Goal: Communication & Community: Answer question/provide support

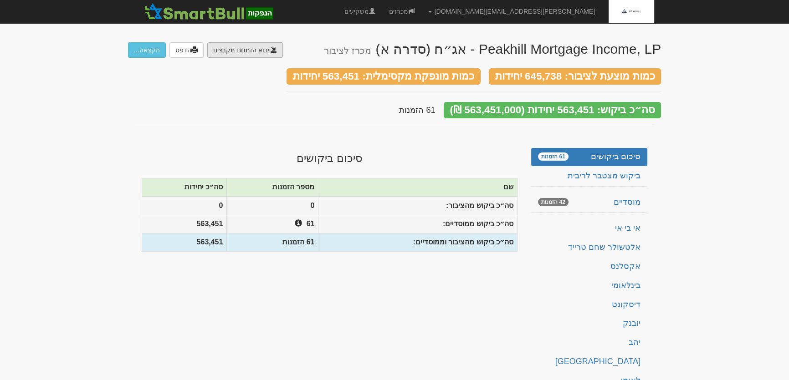
type input "C:\fakepath\דיסקונט.ems"
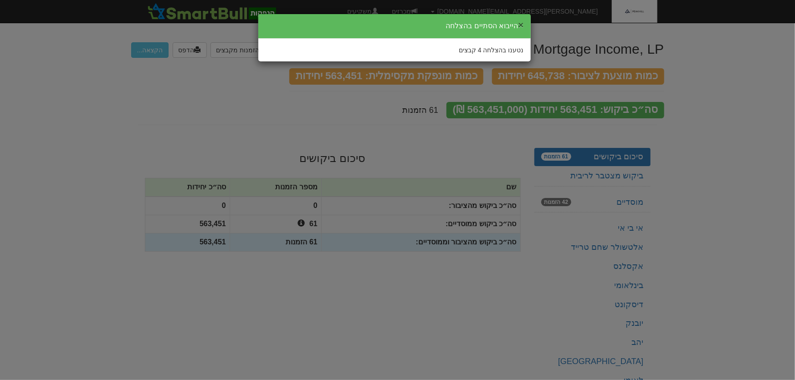
click at [521, 25] on button "×" at bounding box center [520, 25] width 5 height 10
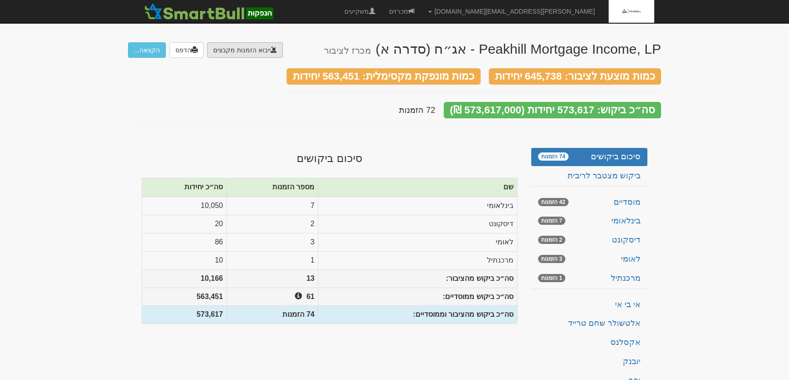
type input "C:\fakepath\פועלים.C1123"
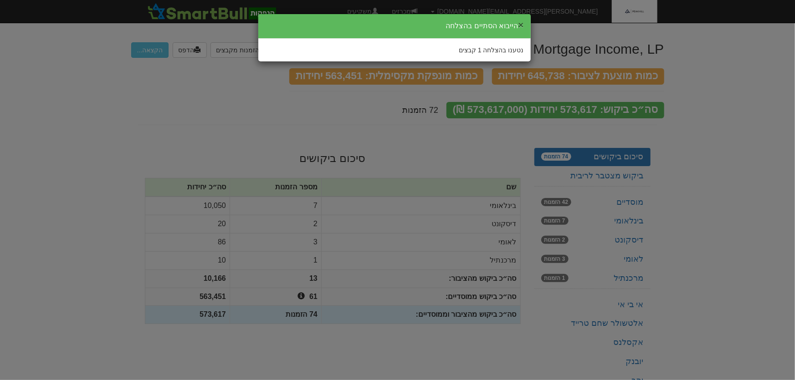
click at [520, 24] on button "×" at bounding box center [520, 25] width 5 height 10
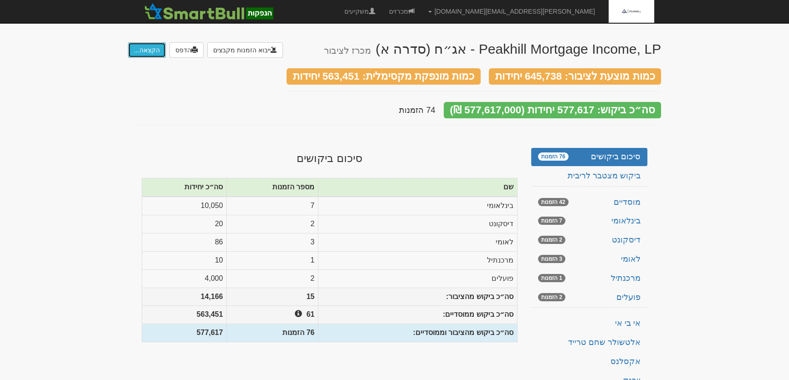
click at [143, 53] on button "הקצאה..." at bounding box center [147, 49] width 38 height 15
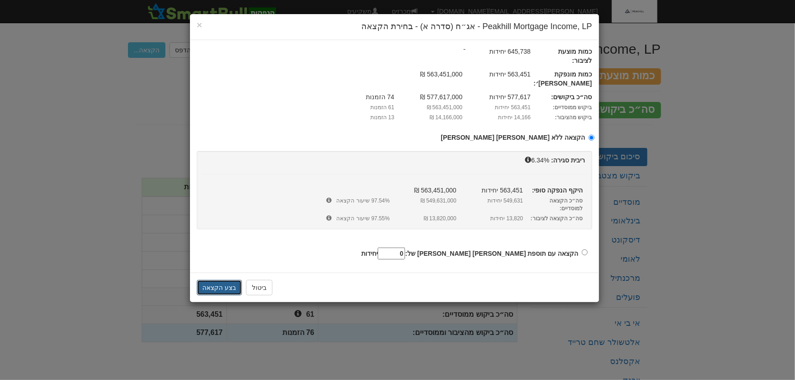
click at [218, 280] on button "בצע הקצאה" at bounding box center [220, 287] width 46 height 15
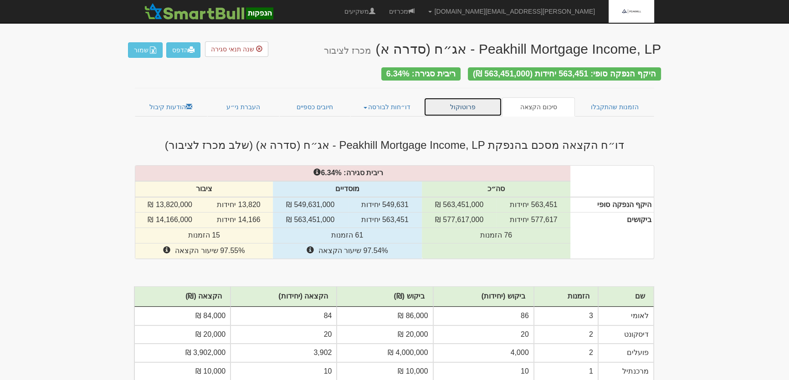
click at [464, 101] on link "פרוטוקול" at bounding box center [463, 106] width 78 height 19
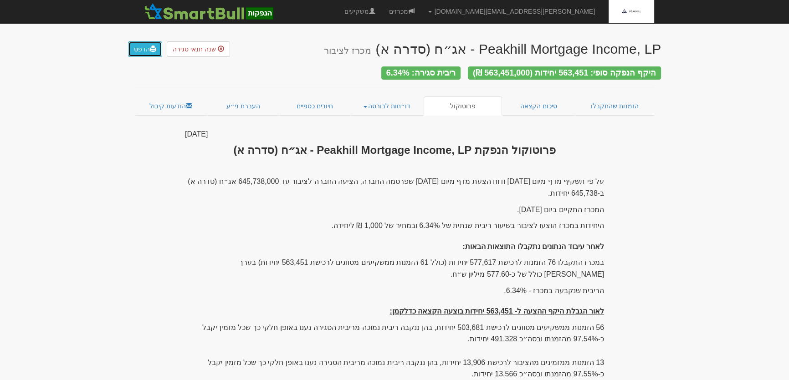
drag, startPoint x: 143, startPoint y: 49, endPoint x: 496, endPoint y: 301, distance: 433.9
click at [143, 48] on link "הדפס" at bounding box center [145, 48] width 34 height 15
click at [533, 106] on link "סיכום הקצאה" at bounding box center [538, 106] width 73 height 19
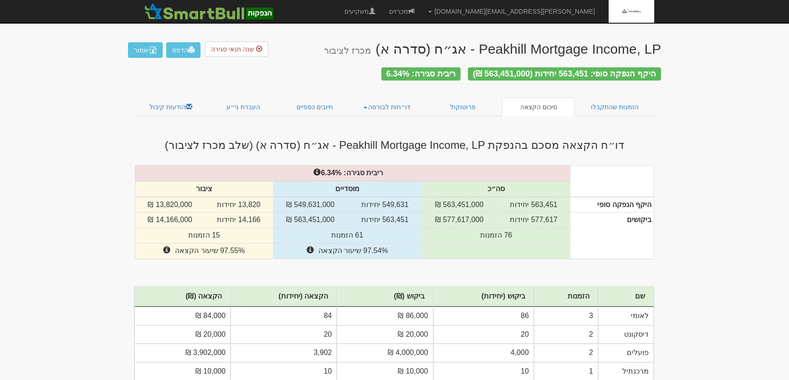
click at [704, 344] on body "[PERSON_NAME][EMAIL_ADDRESS][DOMAIN_NAME] הגדרות חשבונות הנפקה תבניות הודעות קי…" at bounding box center [394, 228] width 789 height 456
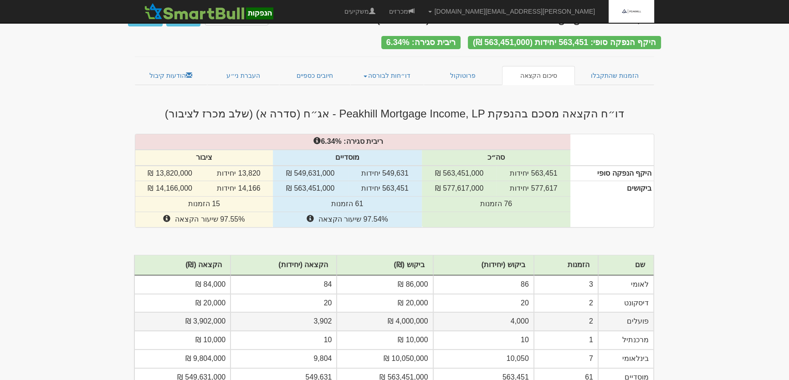
scroll to position [70, 0]
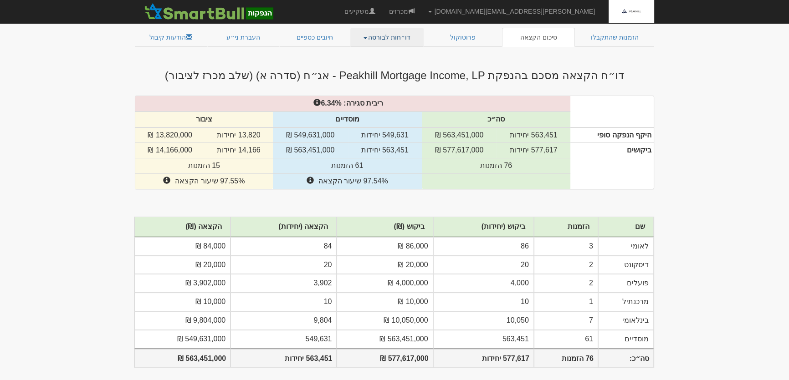
click at [384, 32] on link "דו״חות לבורסה" at bounding box center [387, 37] width 74 height 19
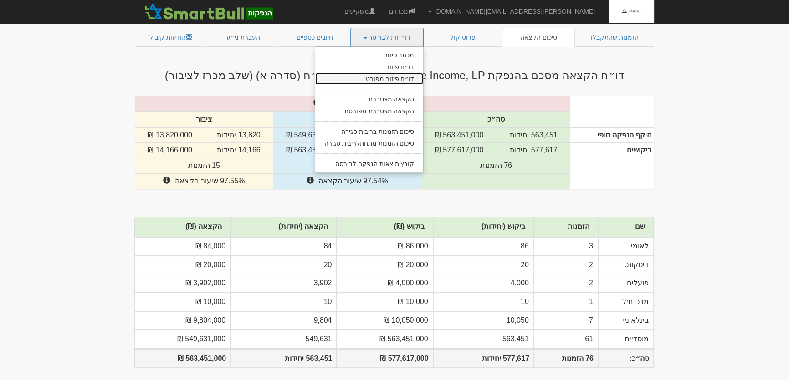
click at [404, 73] on link "דו״ח פיזור מפורט" at bounding box center [369, 79] width 108 height 12
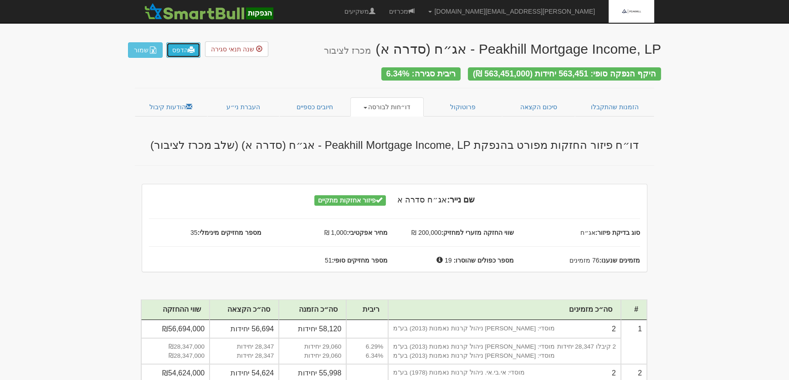
click at [182, 50] on link "הדפס" at bounding box center [183, 49] width 34 height 15
click at [380, 99] on link "דו״חות לבורסה" at bounding box center [387, 106] width 74 height 19
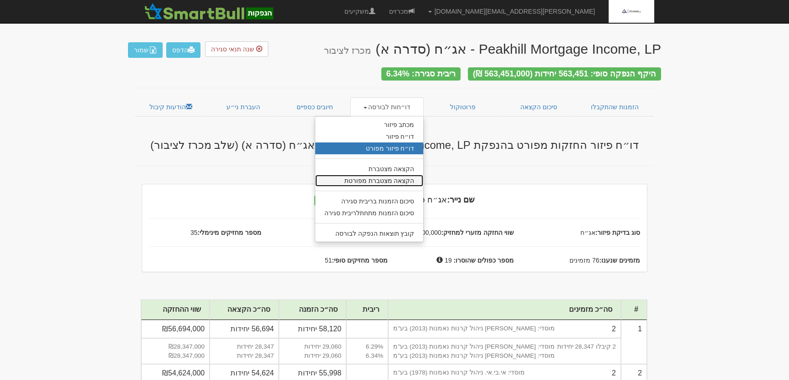
click at [387, 179] on link "הקצאה מצטברת מפורטת" at bounding box center [369, 181] width 108 height 12
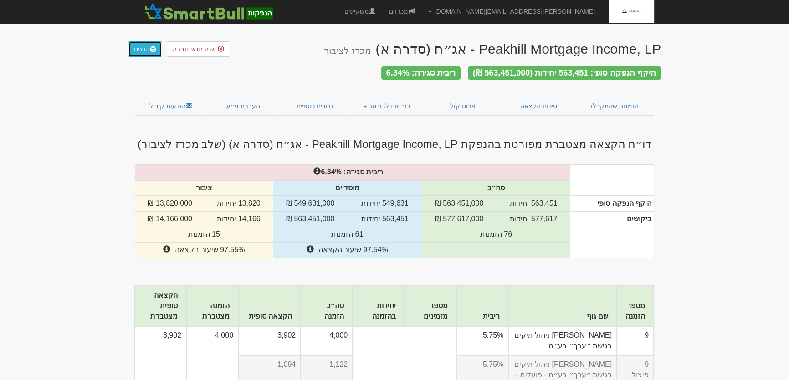
click at [140, 49] on link "הדפס" at bounding box center [145, 48] width 34 height 15
click at [388, 100] on link "דו״חות לבורסה" at bounding box center [387, 106] width 74 height 19
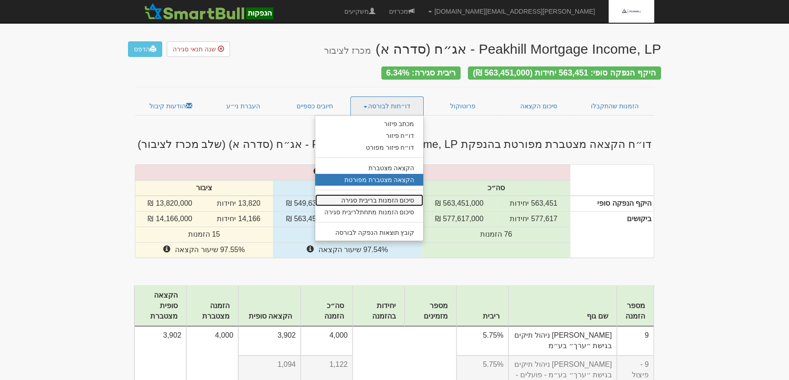
click at [380, 198] on link "סיכום הזמנות בריבית סגירה" at bounding box center [369, 200] width 108 height 12
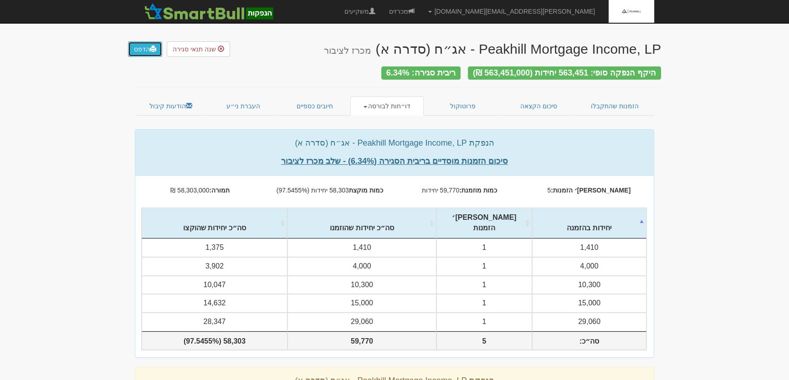
click at [140, 52] on link "הדפס" at bounding box center [145, 48] width 34 height 15
click at [385, 102] on link "דו״חות לבורסה" at bounding box center [387, 106] width 74 height 19
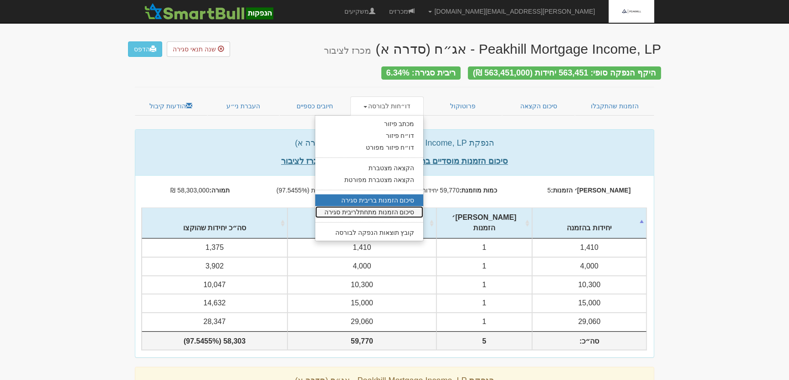
click at [376, 210] on link "סיכום הזמנות מתחתלריבית סגירה" at bounding box center [369, 212] width 108 height 12
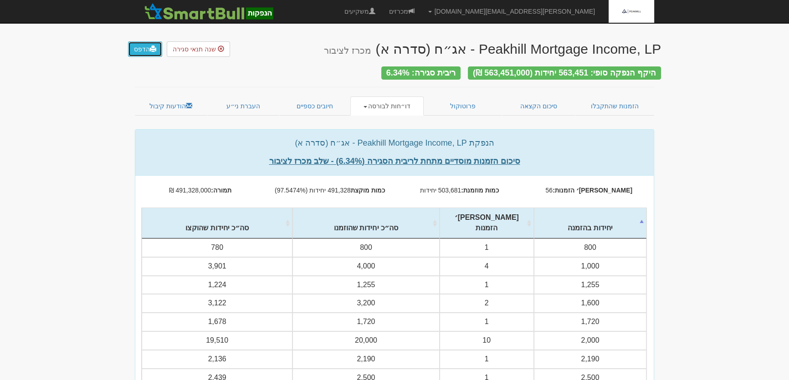
click at [137, 51] on link "הדפס" at bounding box center [145, 48] width 34 height 15
click at [323, 101] on link "חיובים כספיים" at bounding box center [314, 106] width 71 height 19
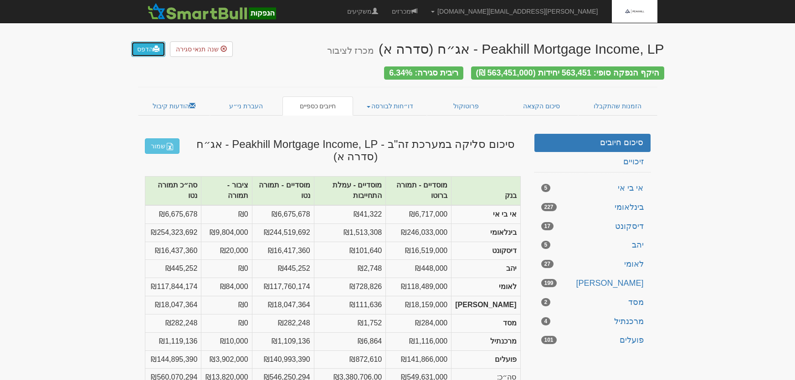
drag, startPoint x: 0, startPoint y: 0, endPoint x: 141, endPoint y: 47, distance: 148.3
click at [141, 47] on link "הדפס" at bounding box center [148, 48] width 34 height 15
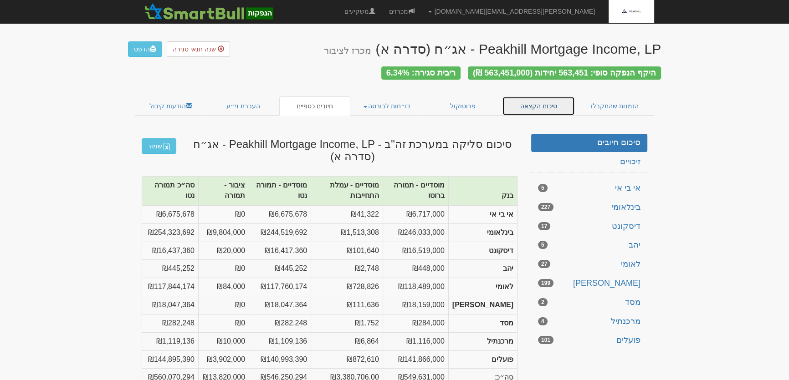
click at [527, 102] on link "סיכום הקצאה" at bounding box center [538, 106] width 73 height 19
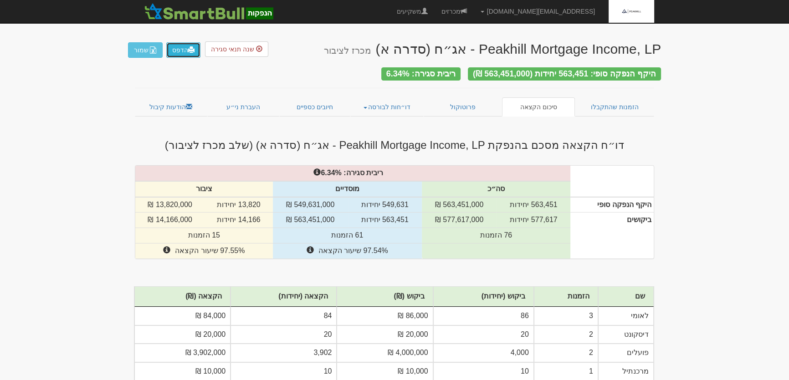
click at [176, 51] on link "הדפס" at bounding box center [183, 49] width 34 height 15
click at [390, 103] on link "דו״חות לבורסה" at bounding box center [387, 106] width 74 height 19
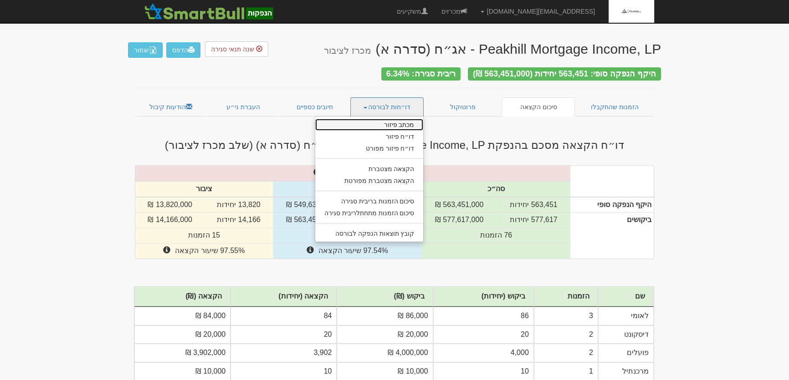
click at [402, 119] on link "מכתב פיזור" at bounding box center [369, 125] width 108 height 12
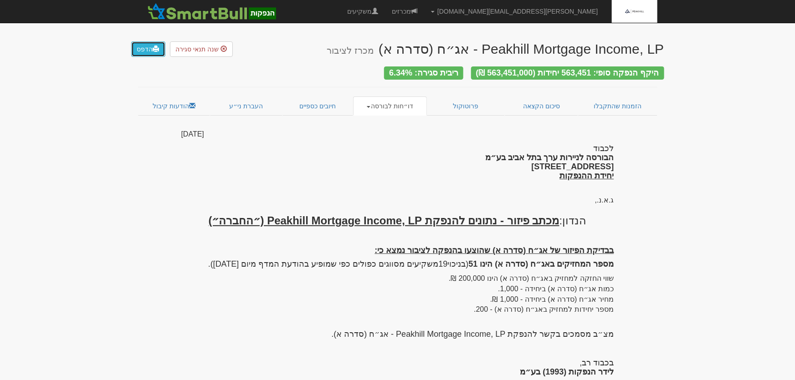
click at [143, 50] on link "הדפס" at bounding box center [148, 48] width 34 height 15
click at [622, 104] on link "הזמנות שהתקבלו" at bounding box center [617, 106] width 79 height 19
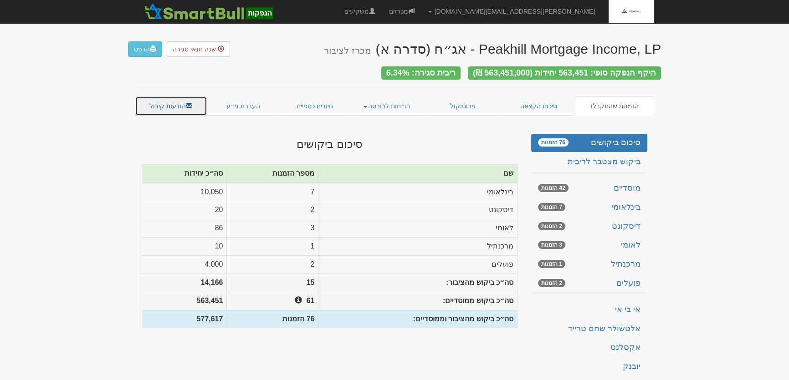
click at [153, 97] on link "הודעות קיבול" at bounding box center [171, 106] width 72 height 19
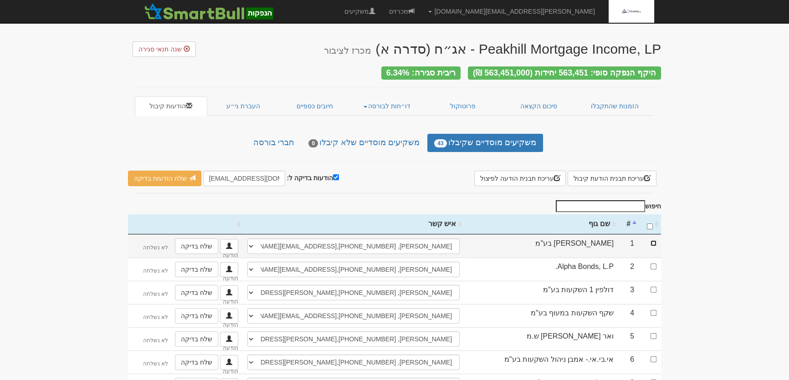
click at [652, 240] on input "checkbox" at bounding box center [653, 243] width 6 height 6
checkbox input "true"
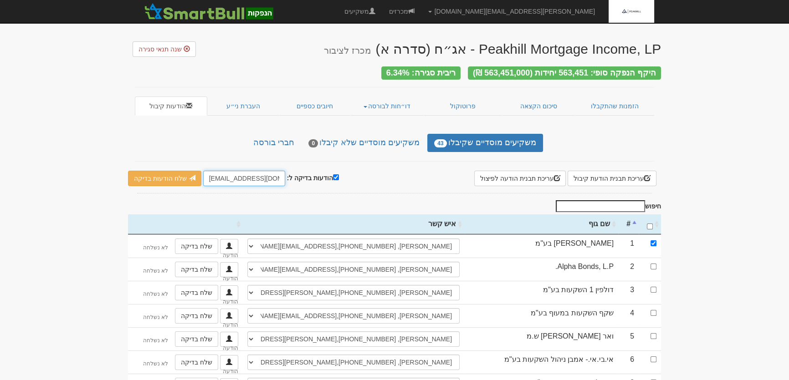
drag, startPoint x: 205, startPoint y: 174, endPoint x: 232, endPoint y: 133, distance: 49.0
click at [224, 173] on input "leader@leadercm.co.il" at bounding box center [244, 178] width 82 height 15
type input "[EMAIL_ADDRESS][DOMAIN_NAME]"
click at [171, 173] on link "שלח הודעות בדיקה" at bounding box center [164, 178] width 73 height 15
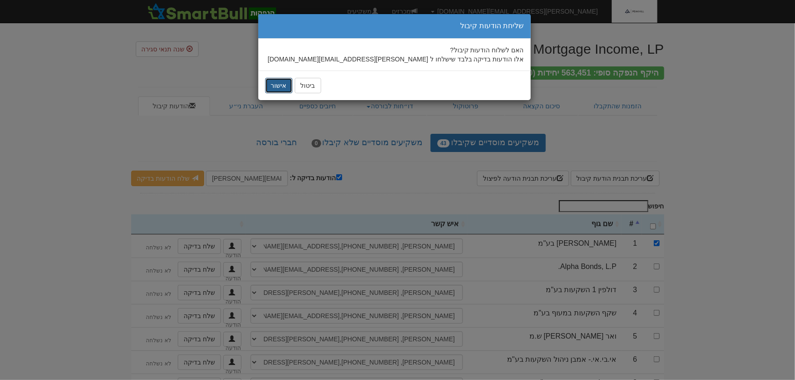
click at [281, 90] on button "אישור" at bounding box center [278, 85] width 27 height 15
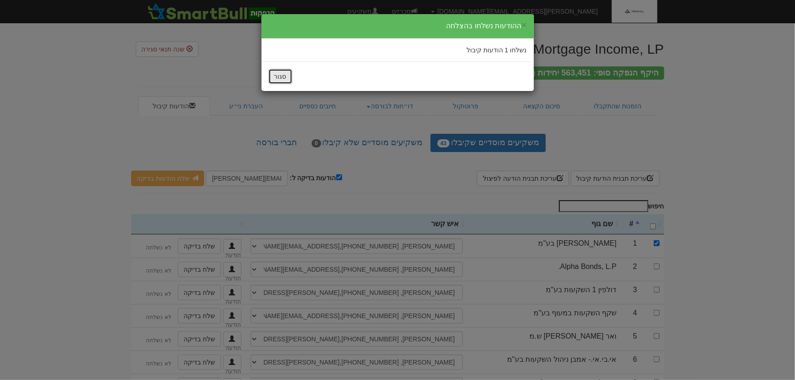
click at [278, 77] on button "סגור" at bounding box center [280, 76] width 24 height 15
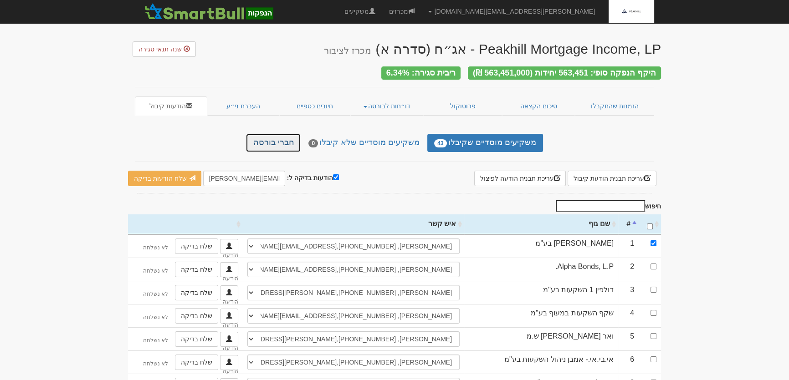
click at [286, 134] on link "חברי בורסה" at bounding box center [273, 143] width 55 height 18
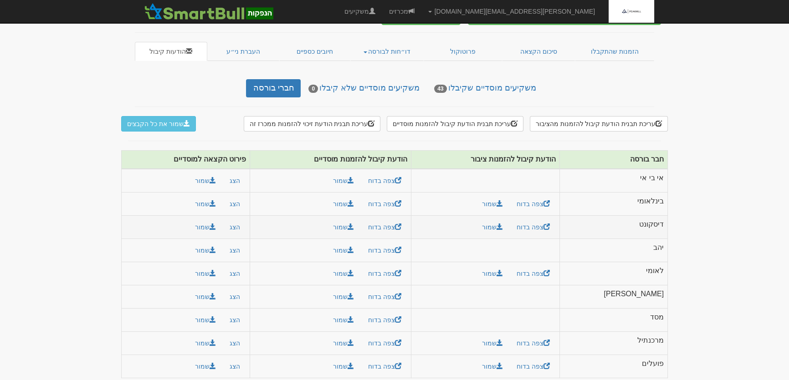
scroll to position [56, 0]
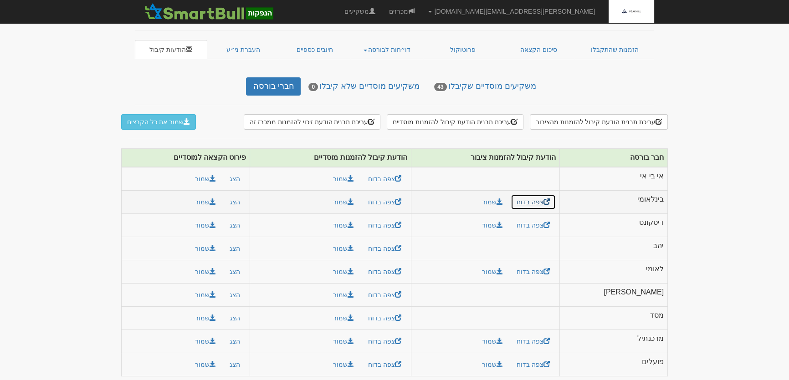
click at [556, 199] on link "צפה בדוח" at bounding box center [532, 201] width 45 height 15
click at [148, 115] on button "שמור את כל הקבצים" at bounding box center [158, 121] width 75 height 15
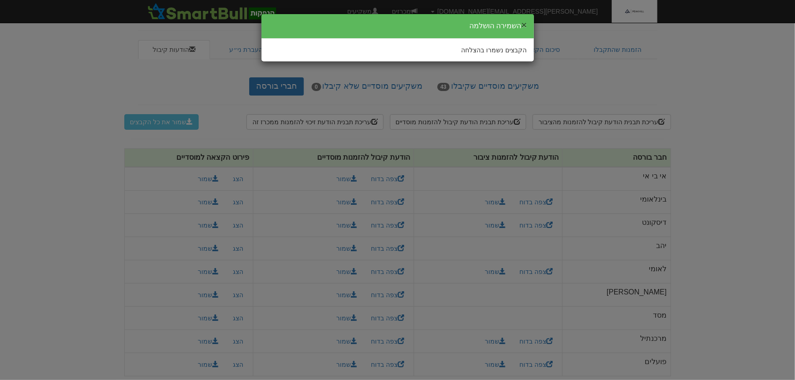
click at [526, 22] on button "×" at bounding box center [523, 25] width 5 height 10
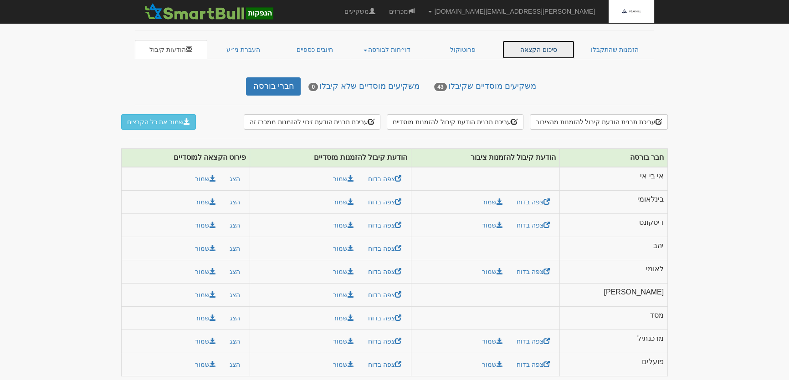
click at [541, 48] on link "סיכום הקצאה" at bounding box center [538, 49] width 73 height 19
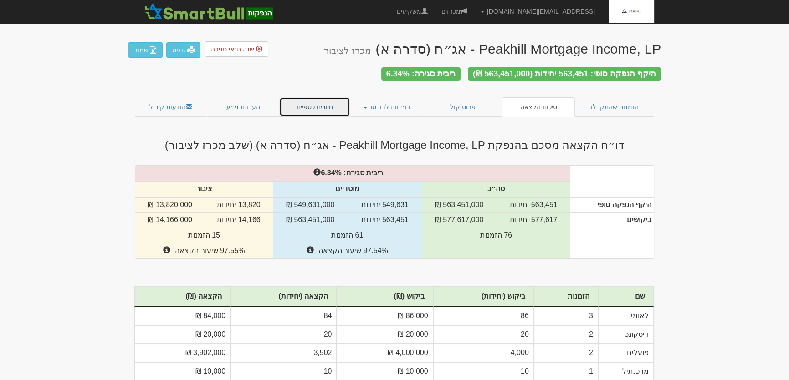
click at [318, 99] on link "חיובים כספיים" at bounding box center [314, 106] width 71 height 19
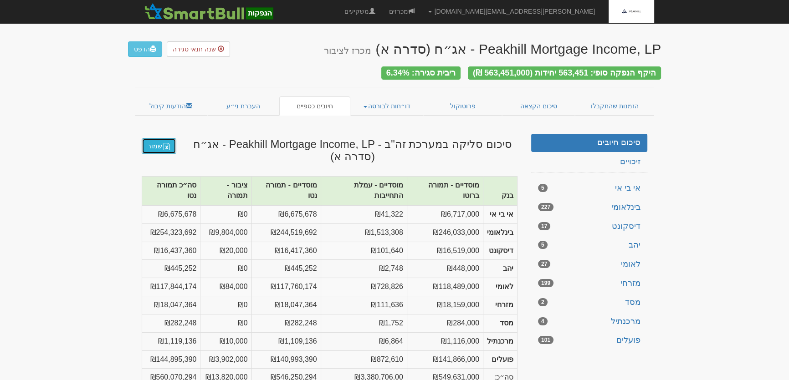
click at [155, 144] on link "שמור" at bounding box center [159, 145] width 35 height 15
click at [538, 97] on link "סיכום הקצאה" at bounding box center [538, 106] width 73 height 19
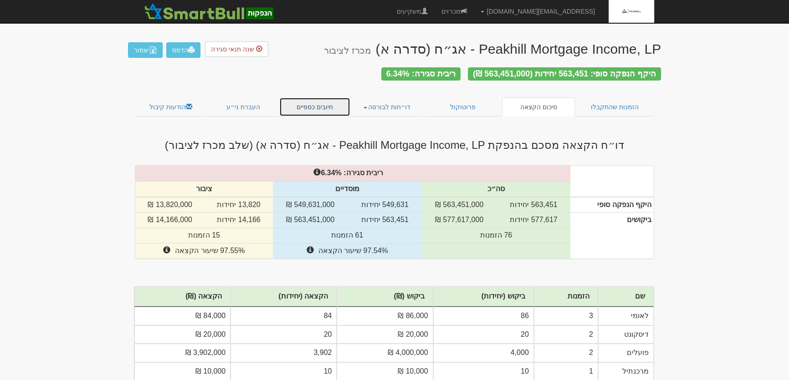
click at [319, 98] on link "חיובים כספיים" at bounding box center [314, 106] width 71 height 19
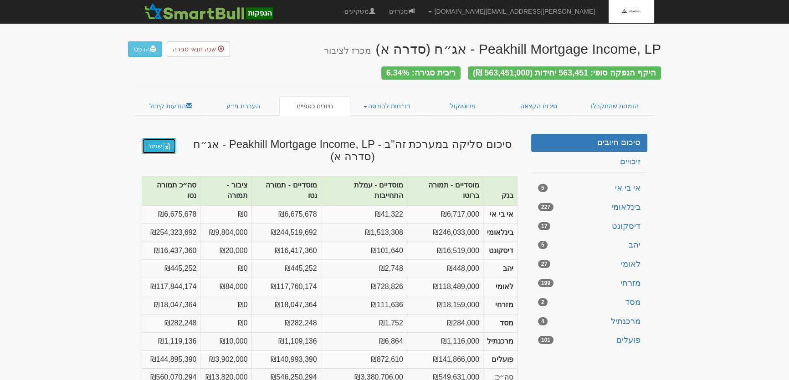
click at [152, 140] on link "שמור" at bounding box center [159, 145] width 35 height 15
click at [160, 103] on link "הודעות קיבול" at bounding box center [171, 106] width 72 height 19
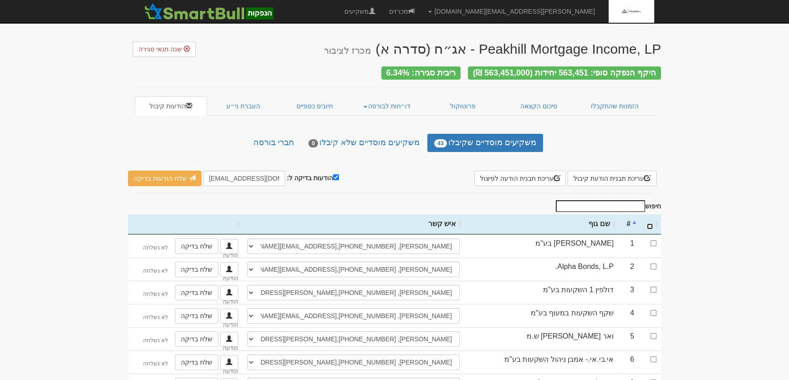
click at [649, 224] on input "\a : activate to sort column ascending" at bounding box center [650, 227] width 6 height 6
checkbox input "true"
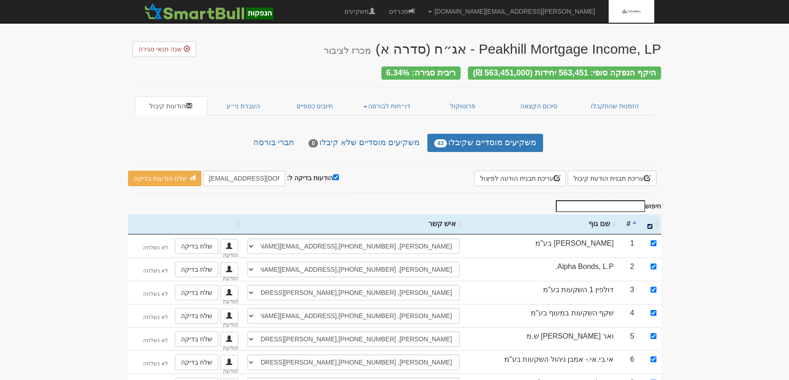
checkbox input "true"
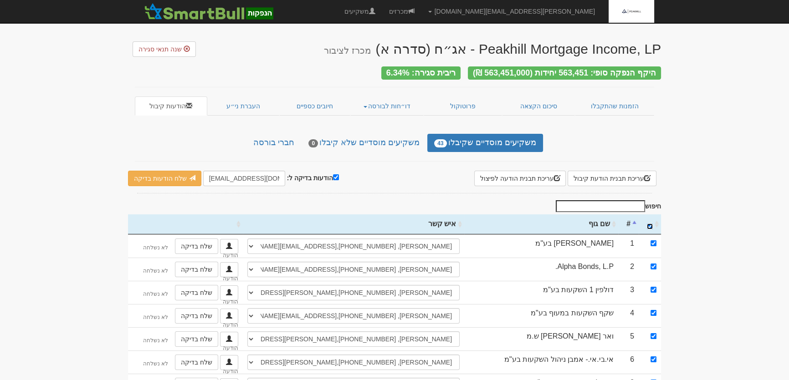
checkbox input "true"
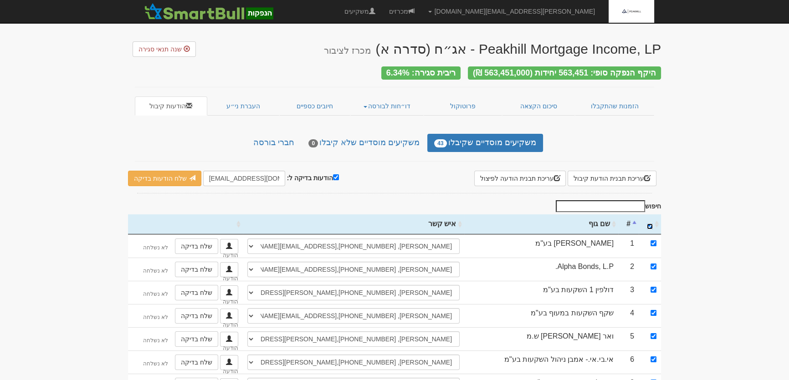
checkbox input "true"
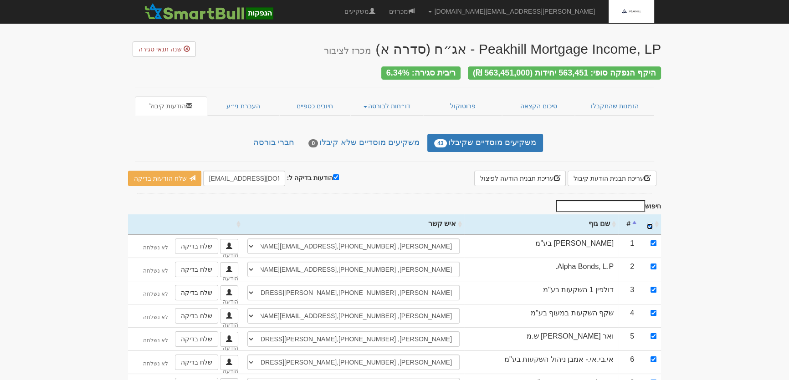
checkbox input "true"
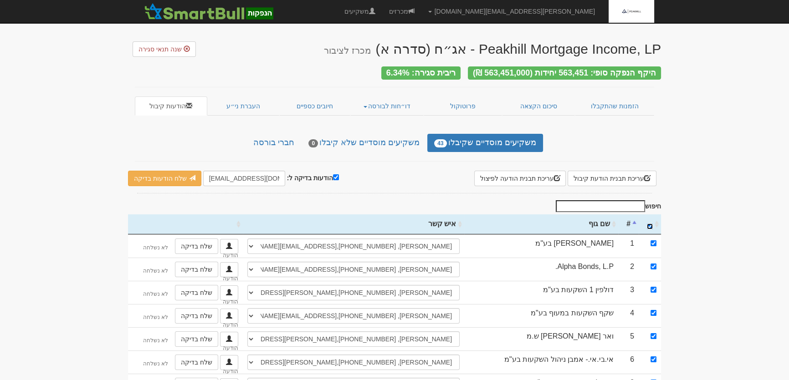
checkbox input "true"
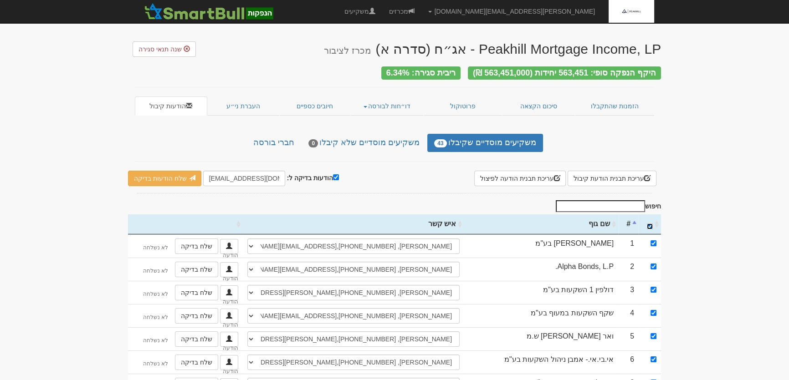
checkbox input "true"
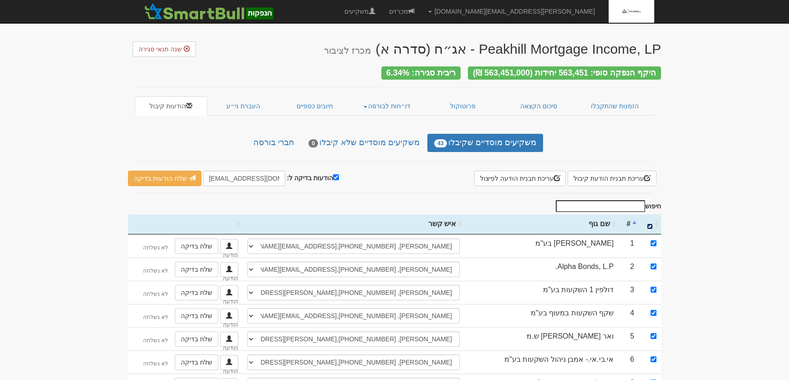
checkbox input "true"
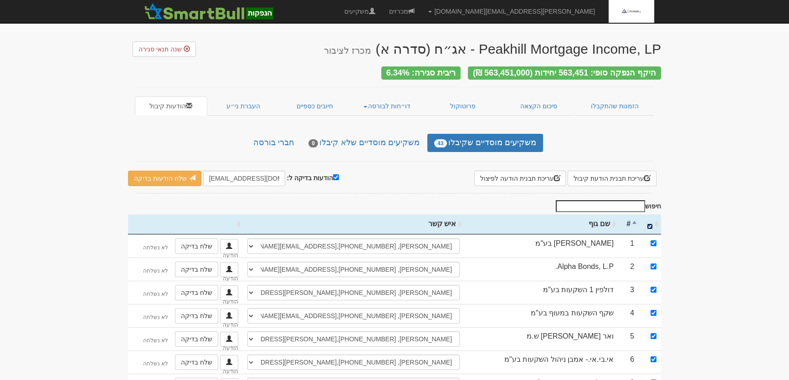
checkbox input "true"
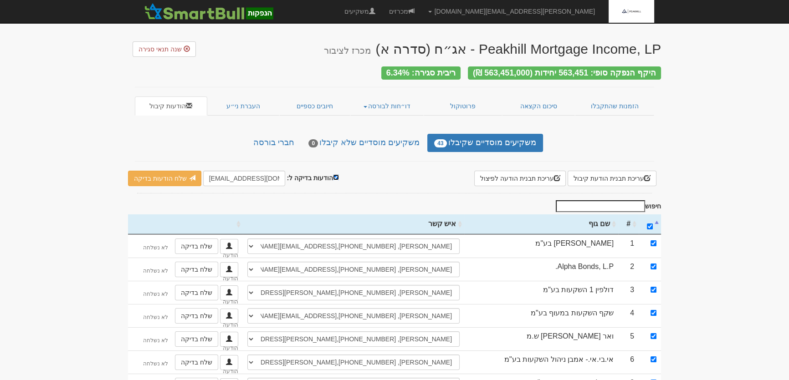
click at [333, 174] on input "הודעות בדיקה ל:" at bounding box center [336, 177] width 6 height 6
checkbox input "false"
click at [145, 174] on link "שלח הודעות למשקיעים" at bounding box center [170, 178] width 84 height 15
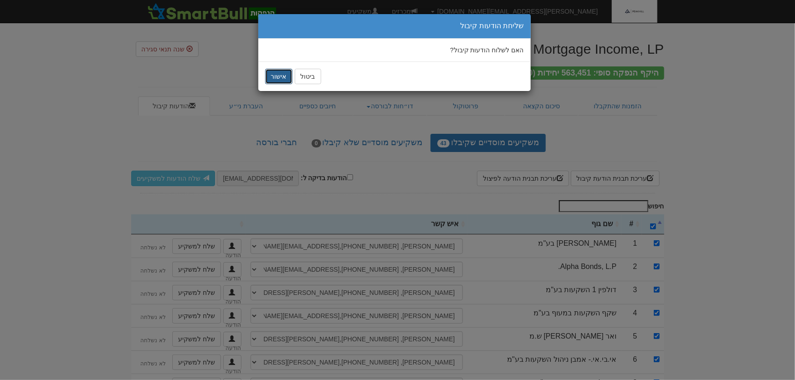
click at [275, 73] on button "אישור" at bounding box center [278, 76] width 27 height 15
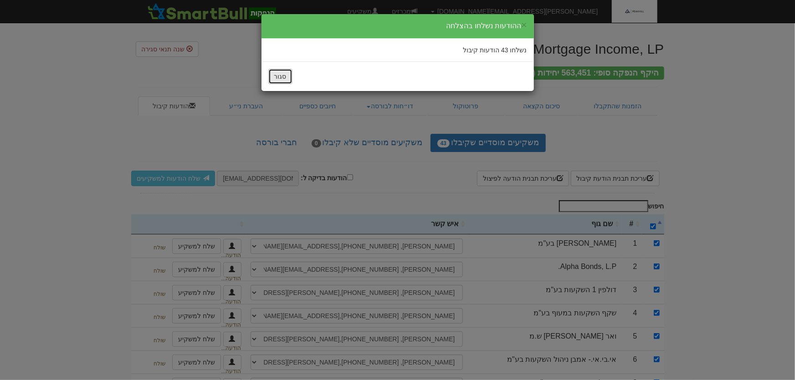
click at [281, 73] on button "סגור" at bounding box center [280, 76] width 24 height 15
